Goal: Navigation & Orientation: Find specific page/section

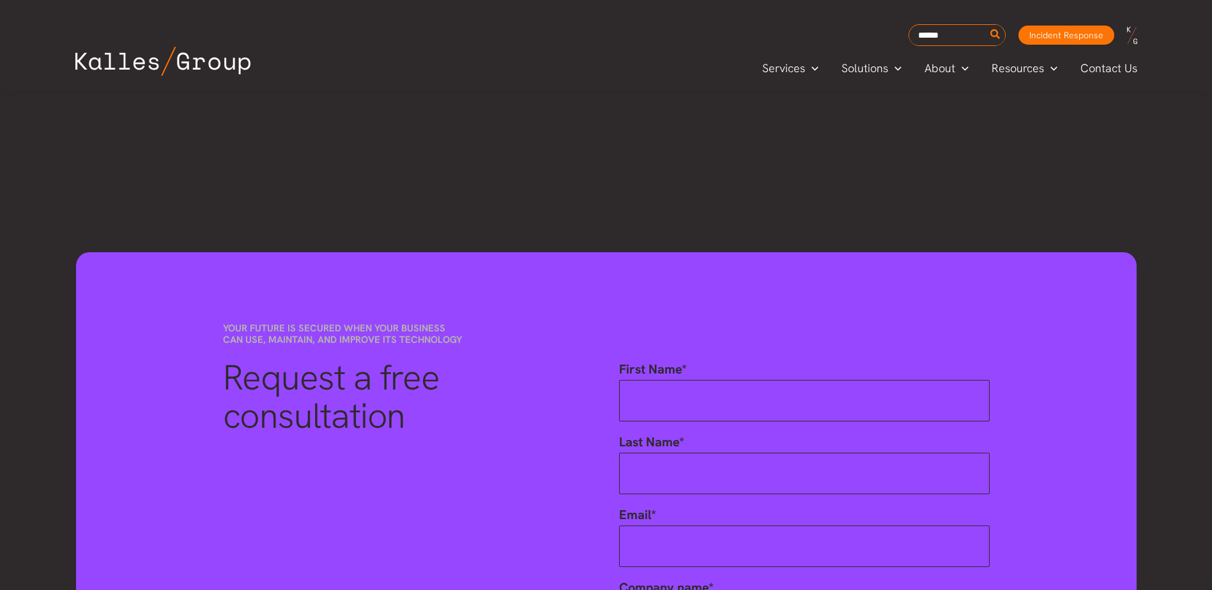
scroll to position [5680, 0]
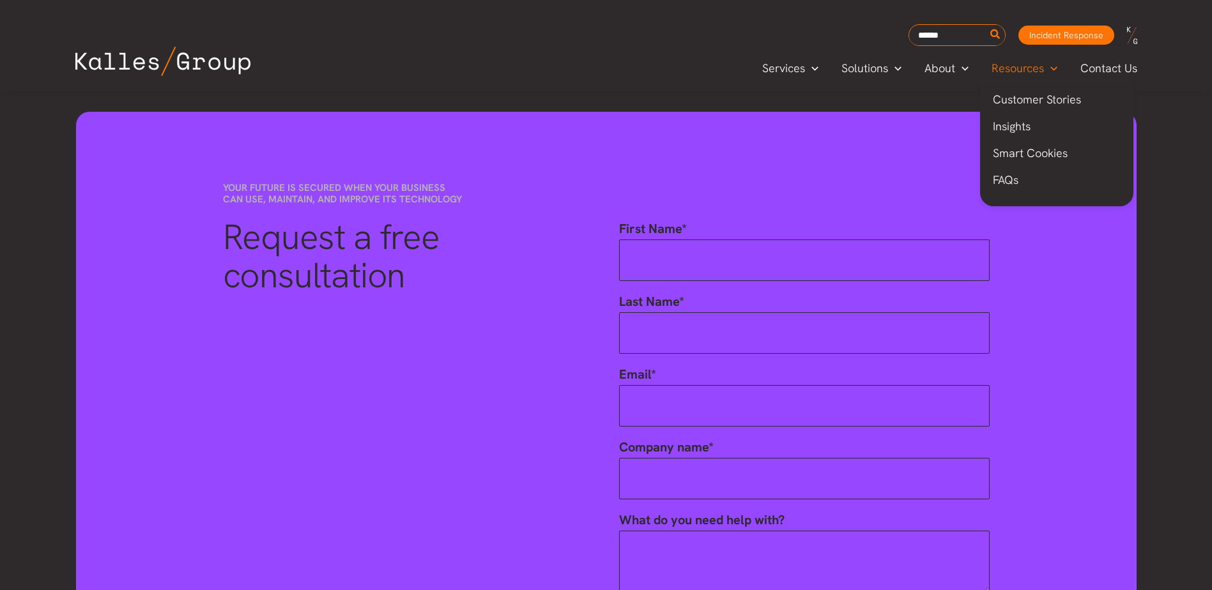
click at [1036, 65] on span "Resources" at bounding box center [1017, 68] width 52 height 19
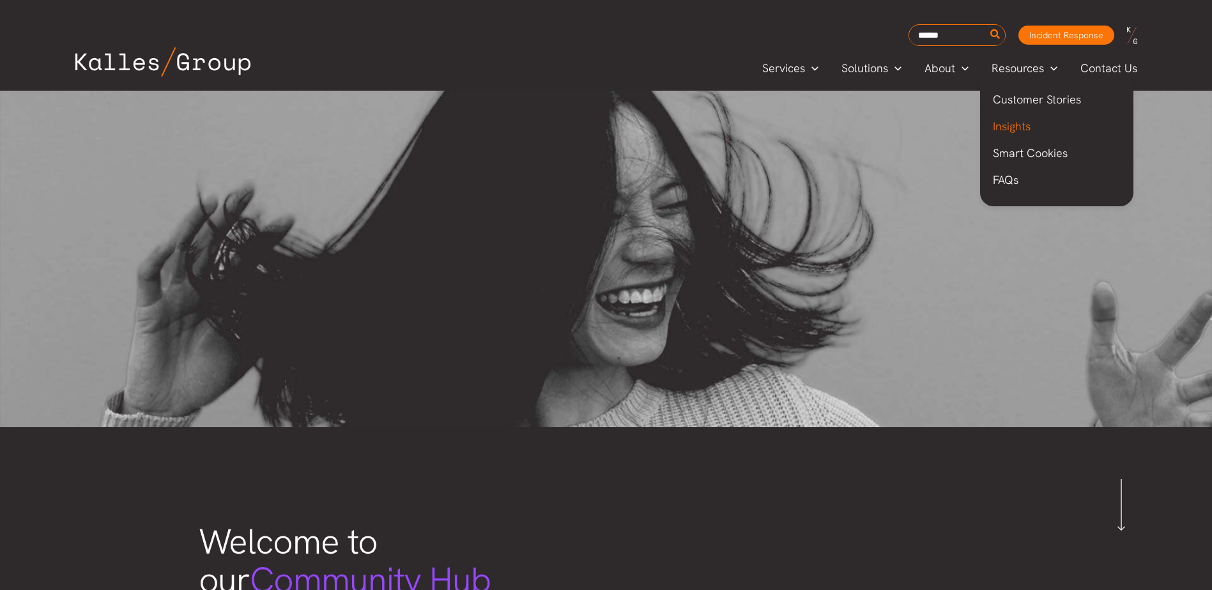
click at [1021, 123] on span "Insights" at bounding box center [1012, 126] width 38 height 15
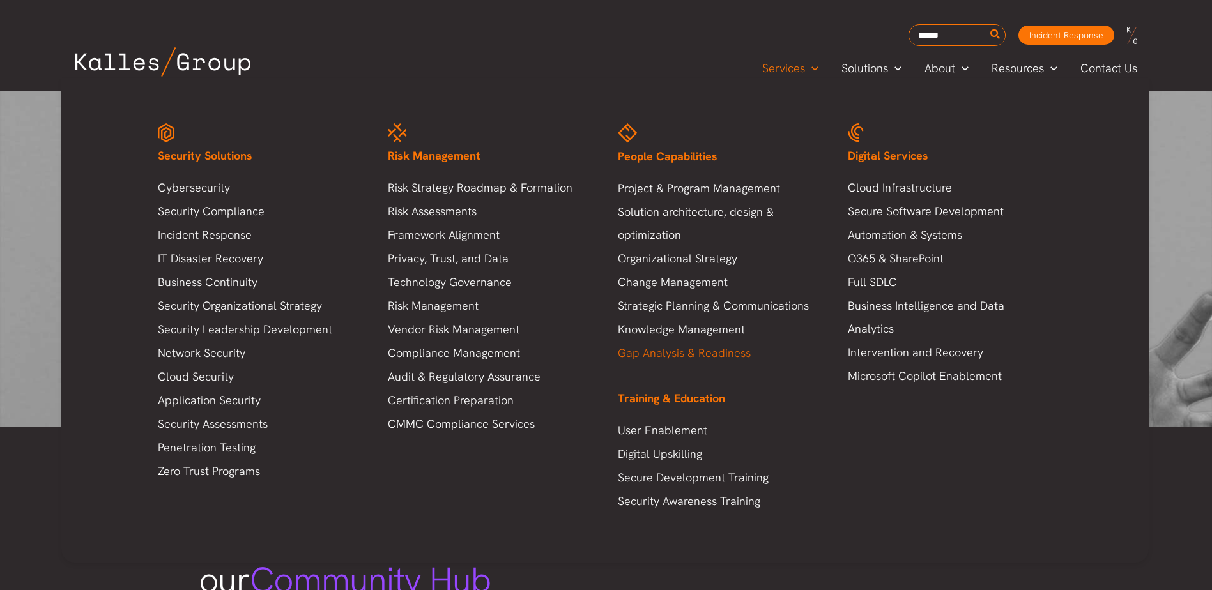
click at [726, 348] on link "Gap Analysis & Readiness" at bounding box center [720, 353] width 204 height 23
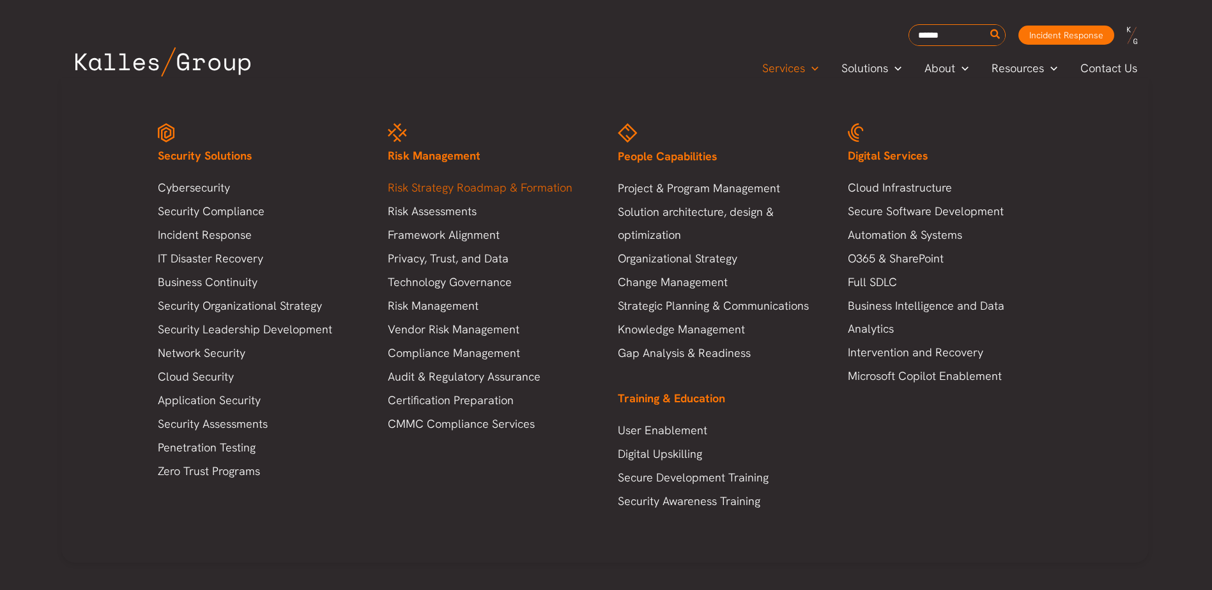
click at [447, 188] on link "Risk Strategy Roadmap & Formation" at bounding box center [490, 187] width 204 height 23
